Goal: Task Accomplishment & Management: Manage account settings

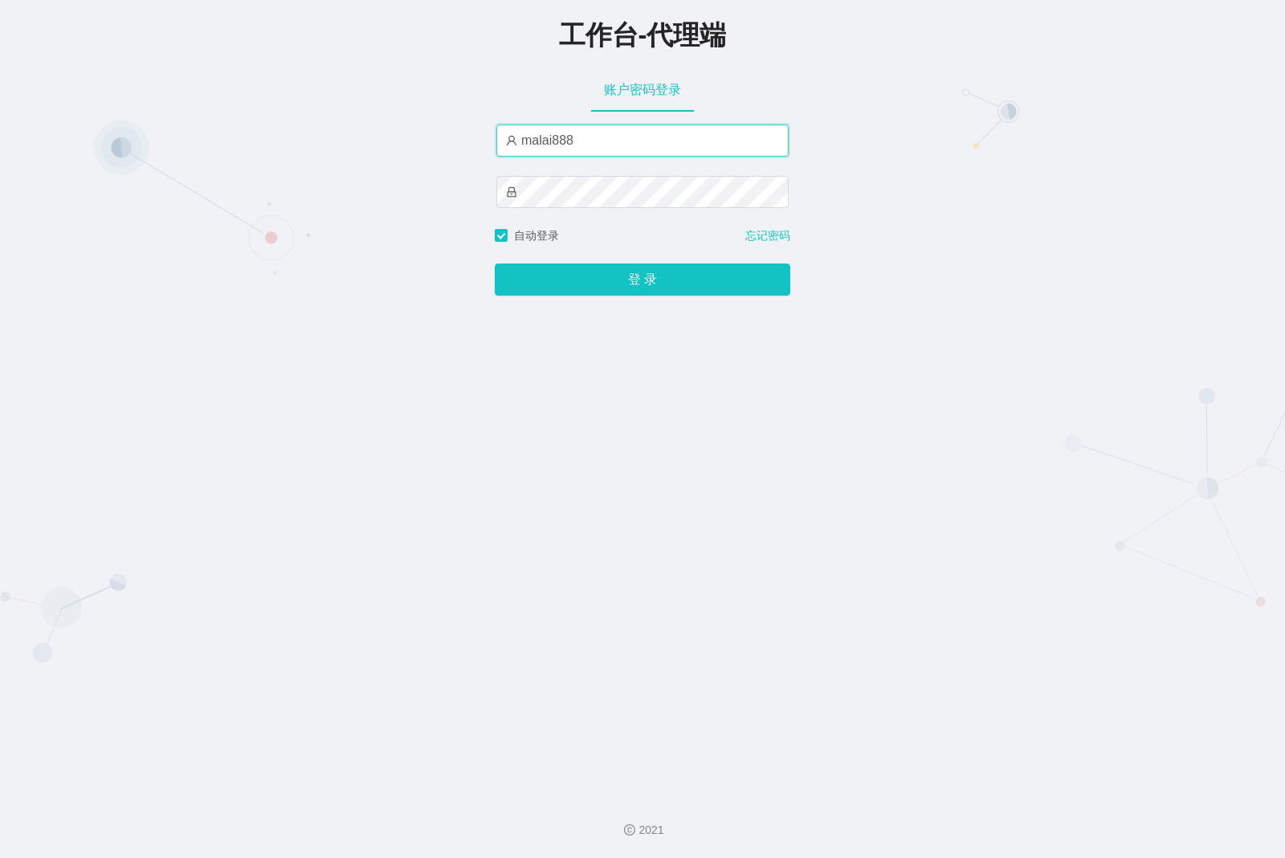
click at [576, 137] on input "malai888" at bounding box center [642, 141] width 292 height 32
type input "malaiwei"
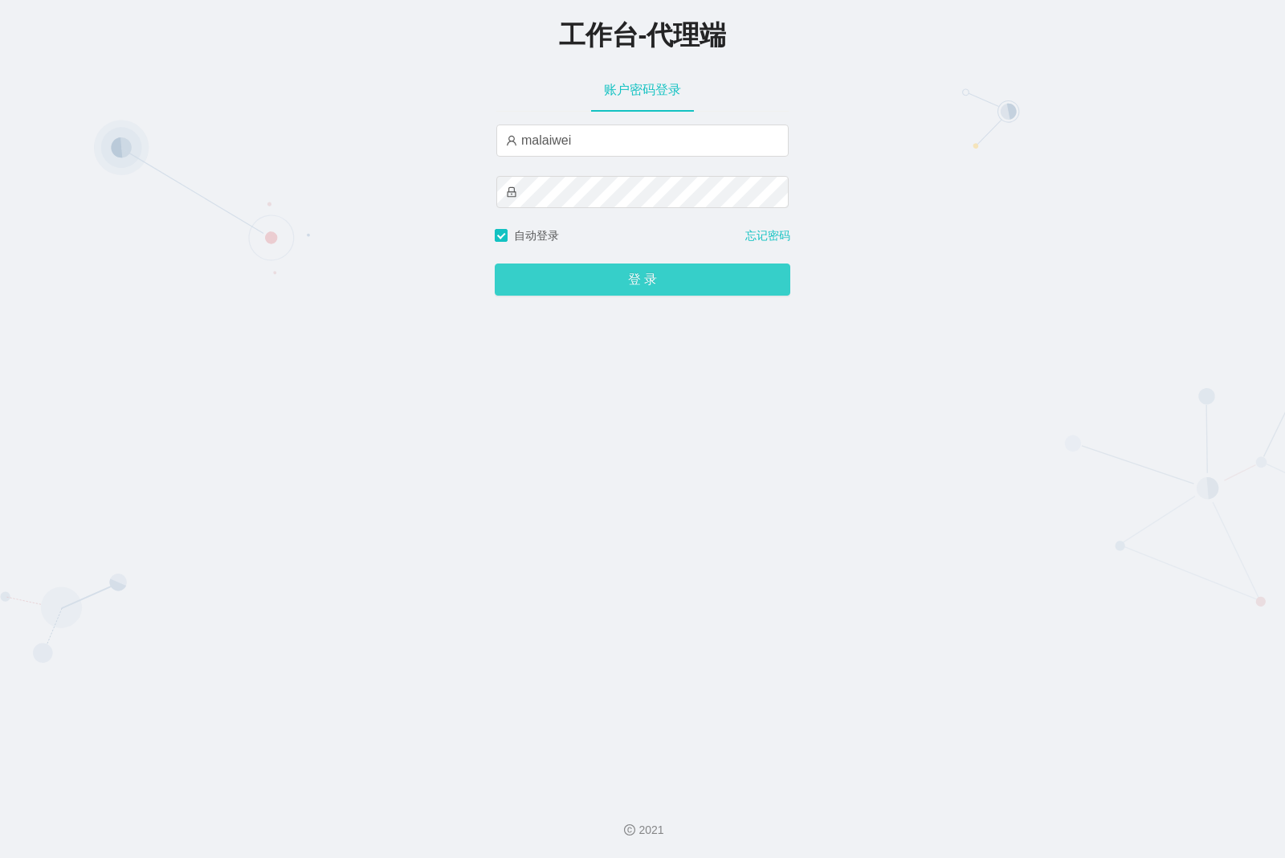
click at [598, 265] on button "登 录" at bounding box center [643, 279] width 296 height 32
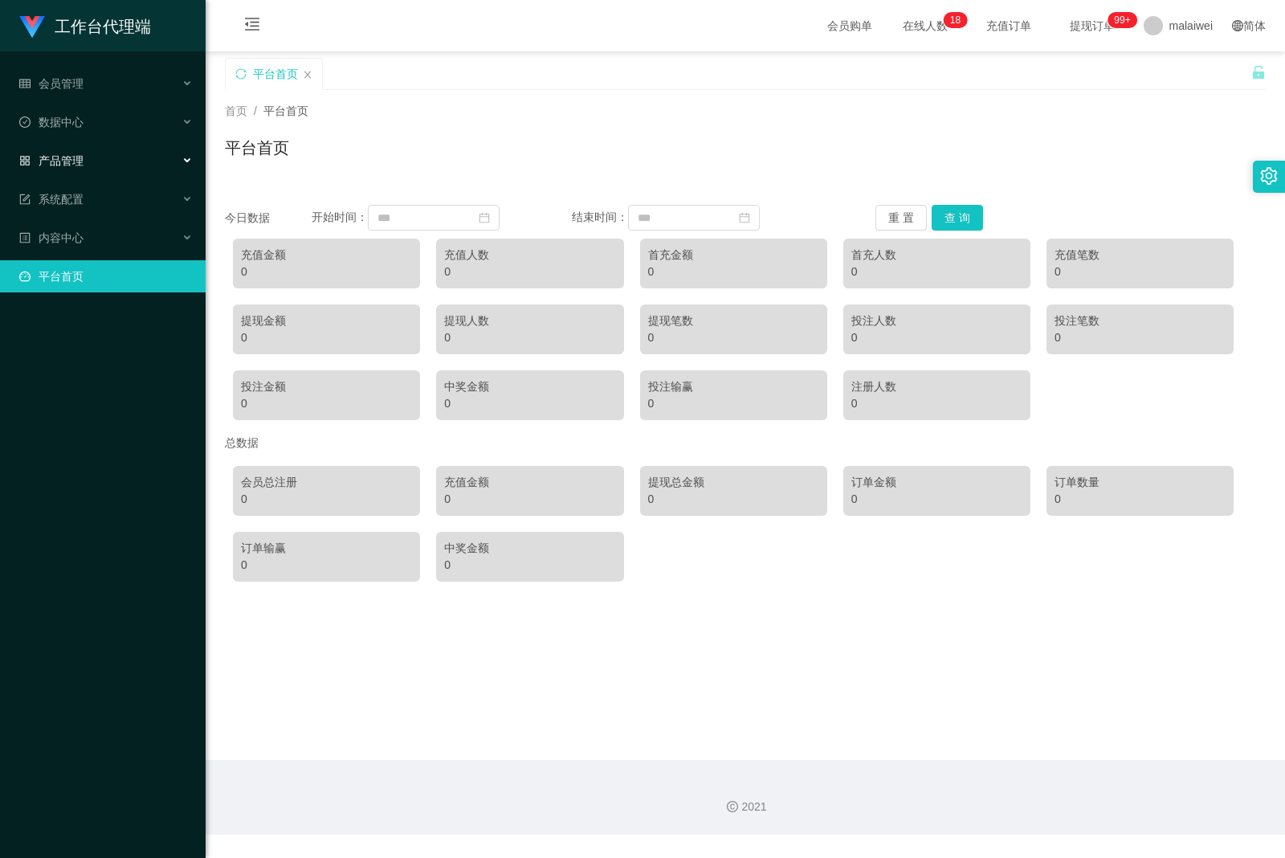
click at [87, 162] on div "产品管理" at bounding box center [103, 161] width 206 height 32
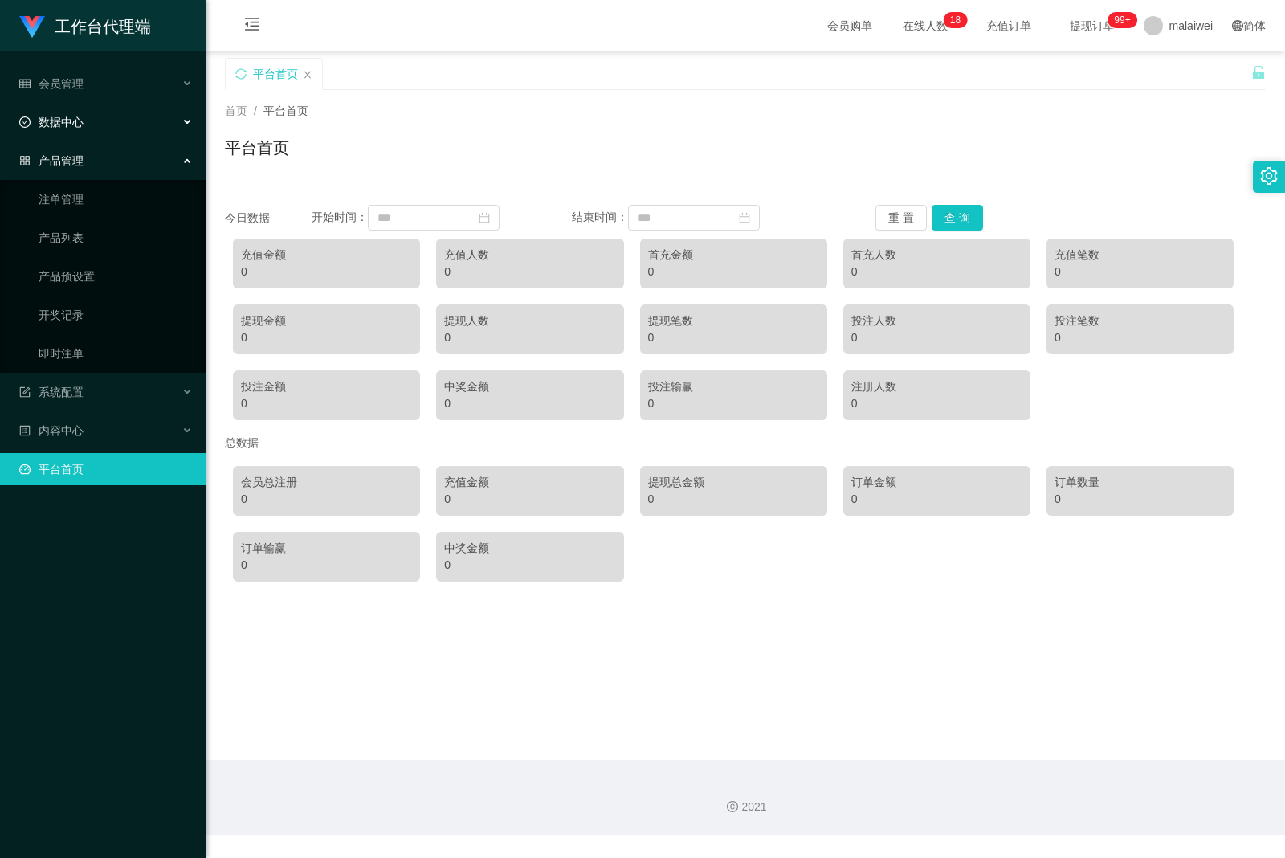
click at [96, 119] on div "数据中心" at bounding box center [103, 122] width 206 height 32
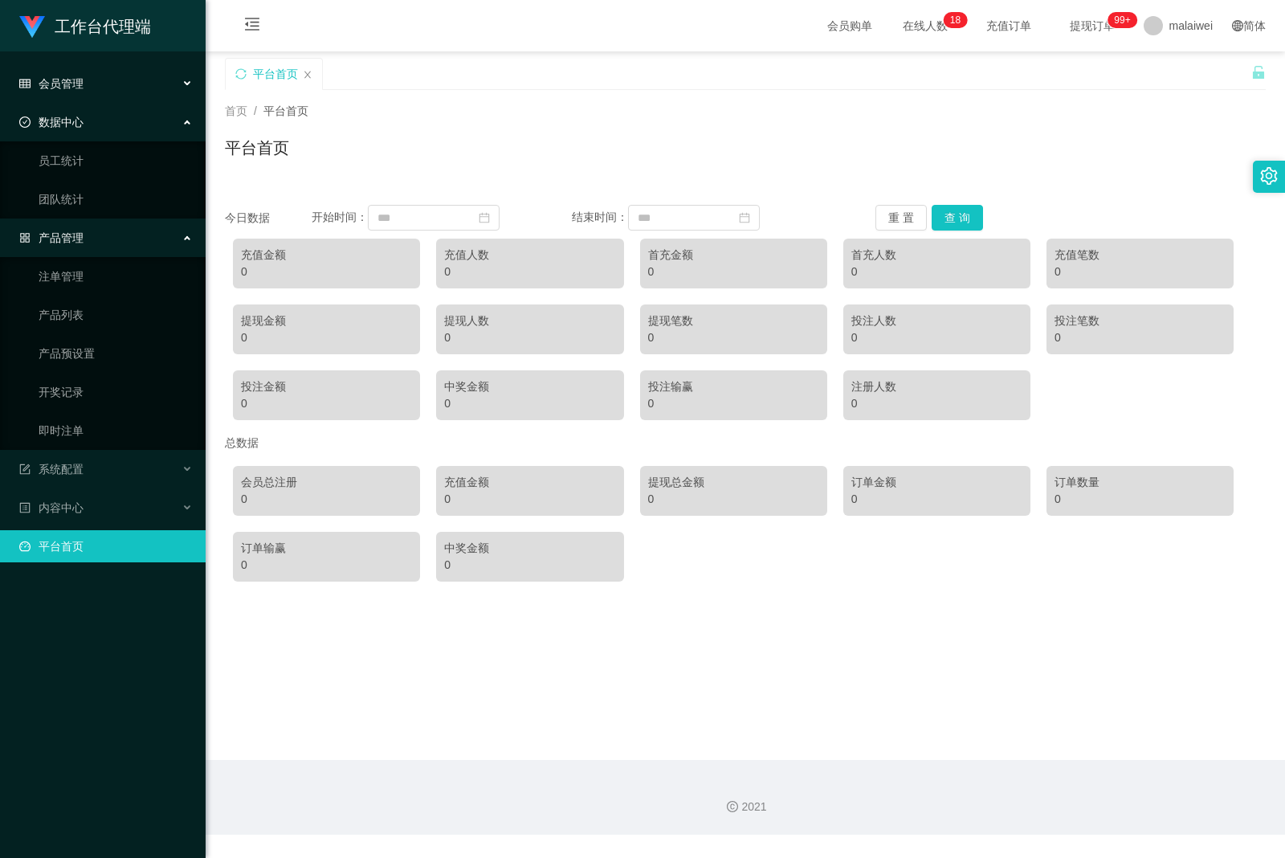
click at [117, 87] on div "会员管理" at bounding box center [103, 83] width 206 height 32
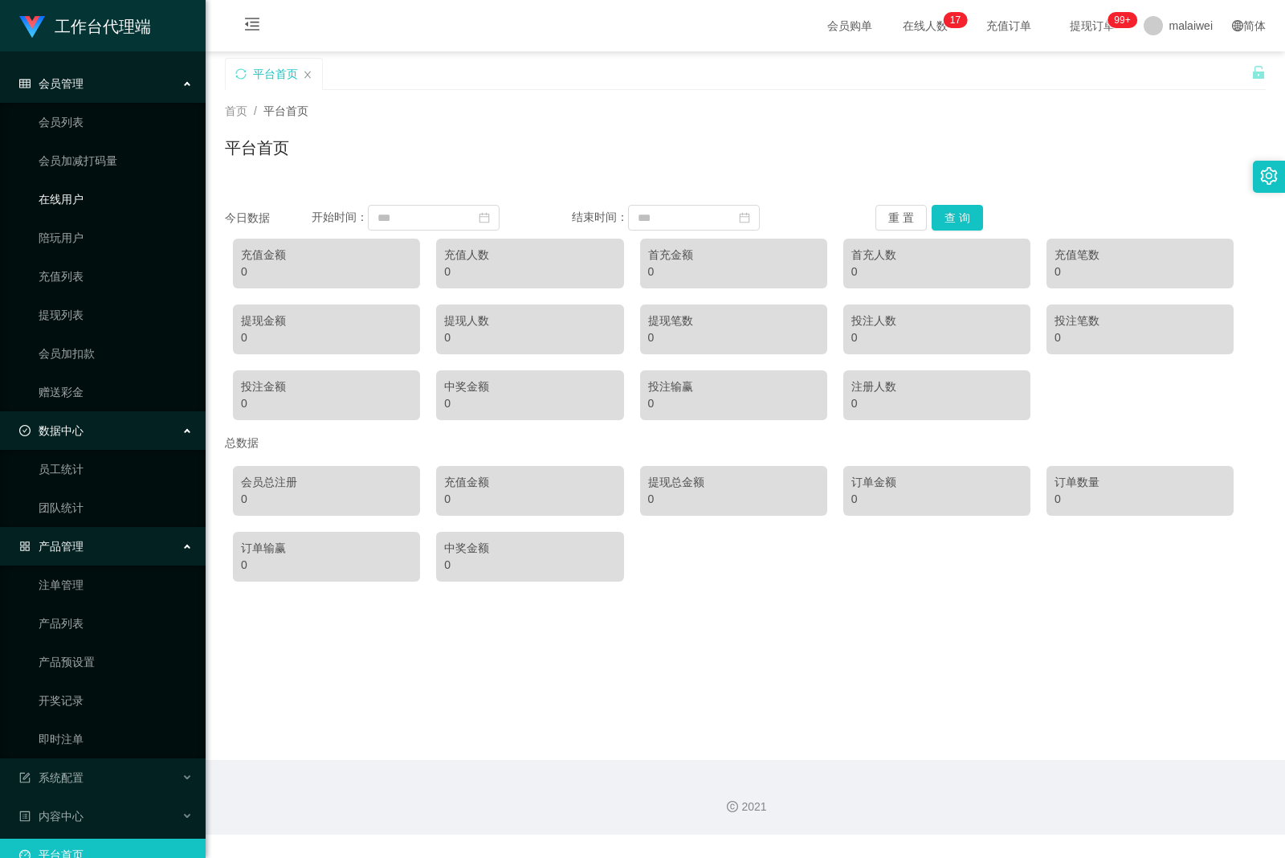
click at [87, 198] on link "在线用户" at bounding box center [116, 199] width 154 height 32
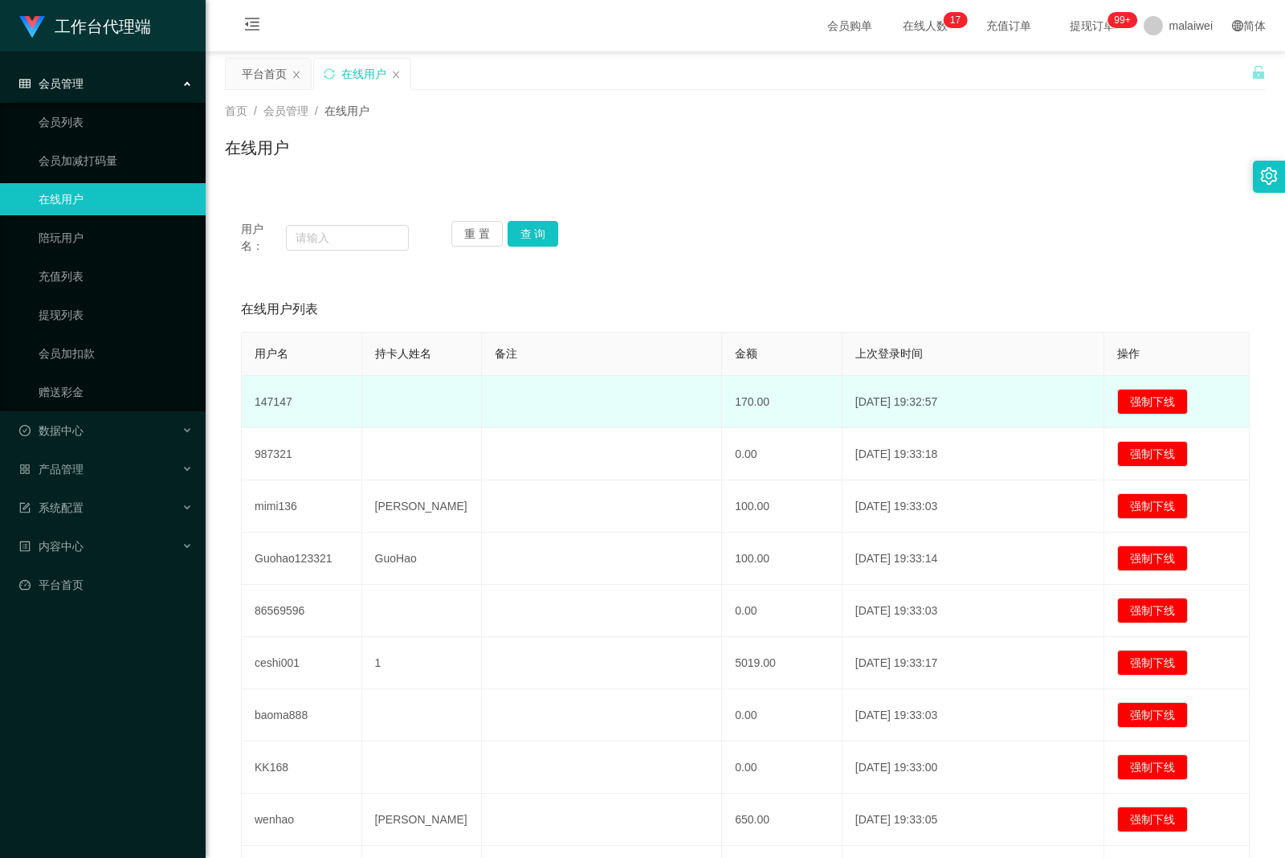
click at [283, 402] on td "147147" at bounding box center [302, 402] width 121 height 52
click at [435, 398] on td at bounding box center [422, 402] width 121 height 52
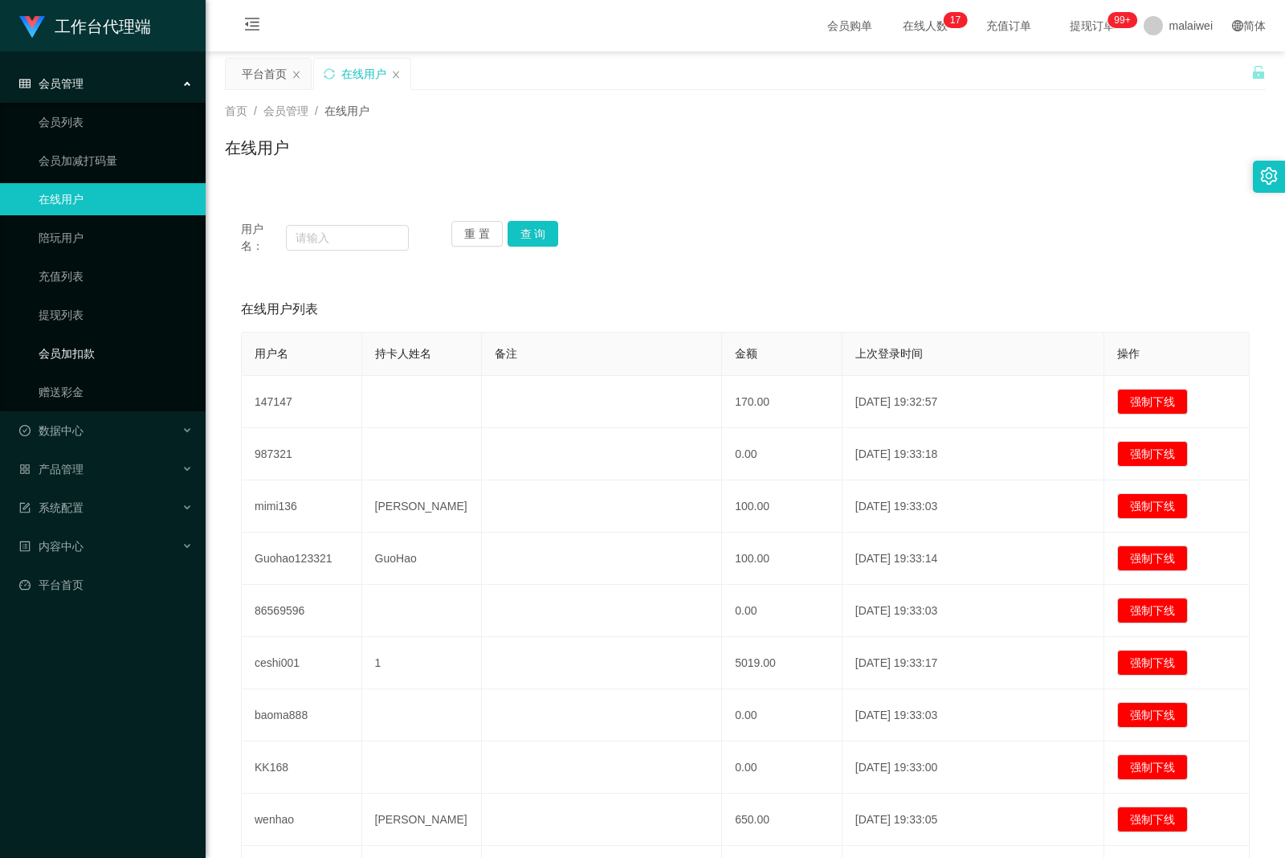
click at [84, 362] on link "会员加扣款" at bounding box center [116, 353] width 154 height 32
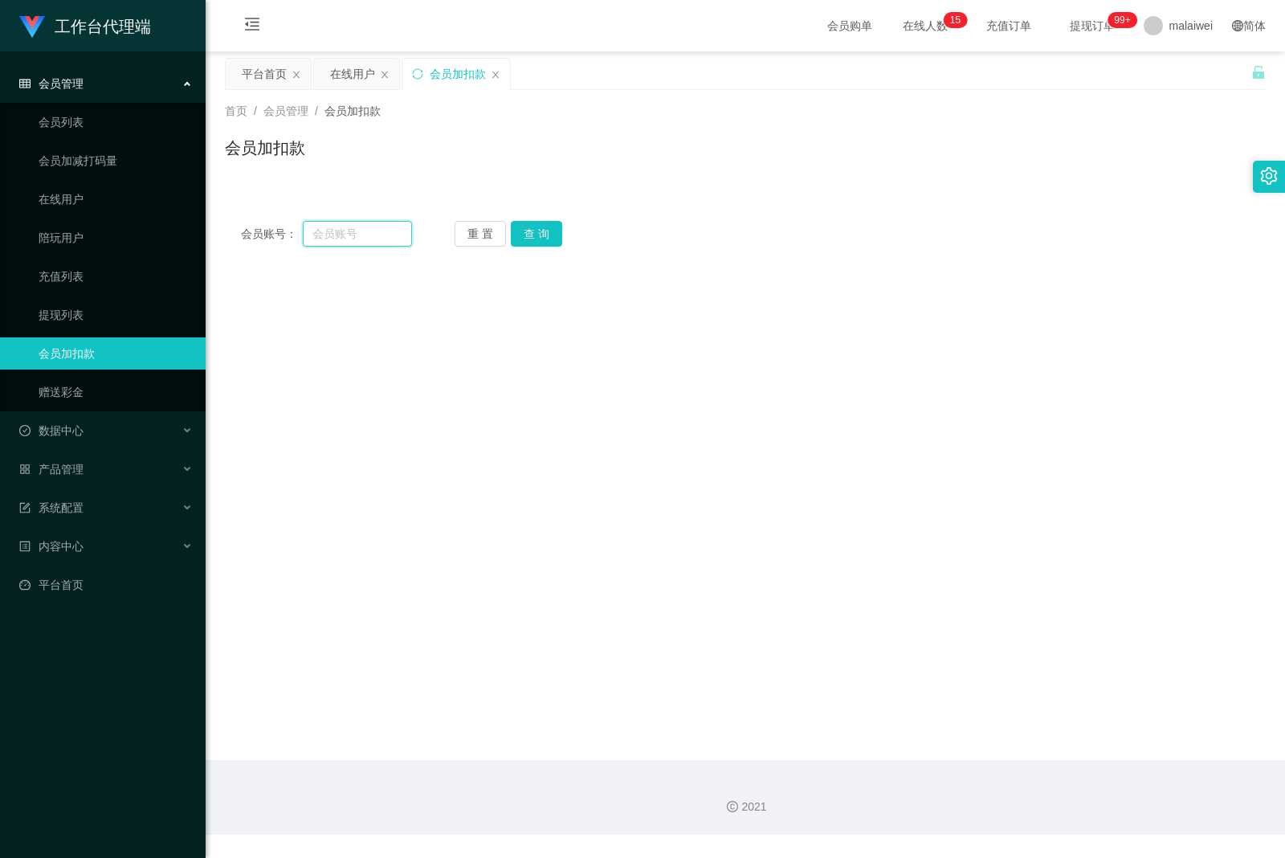
click at [328, 239] on input "text" at bounding box center [357, 234] width 109 height 26
click at [80, 427] on span "数据中心" at bounding box center [51, 430] width 64 height 13
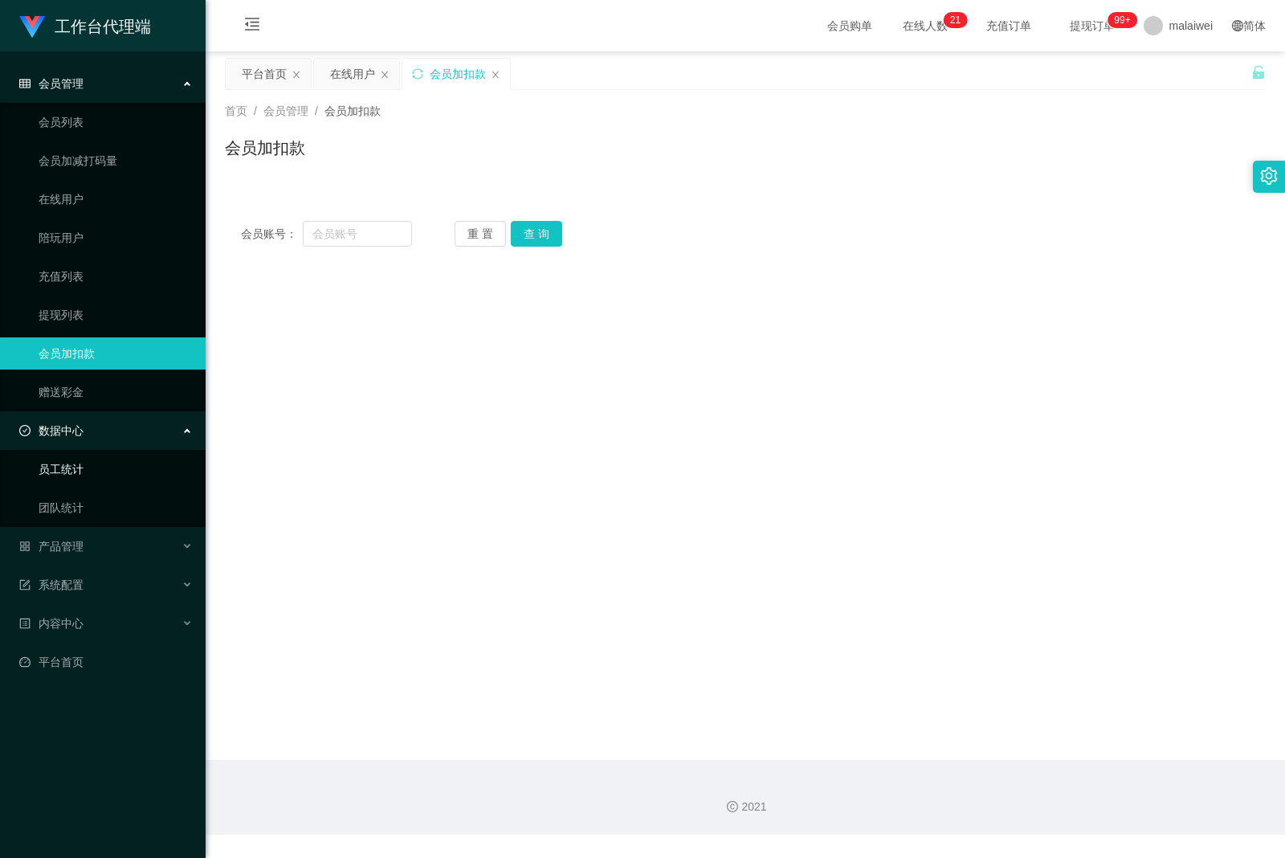
click at [75, 463] on link "员工统计" at bounding box center [116, 469] width 154 height 32
